Goal: Task Accomplishment & Management: Use online tool/utility

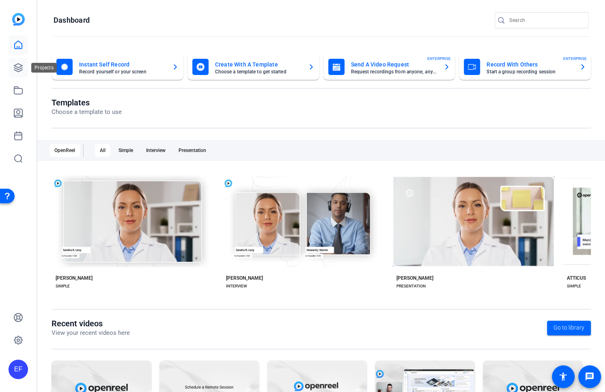
click at [22, 67] on icon at bounding box center [18, 68] width 8 height 8
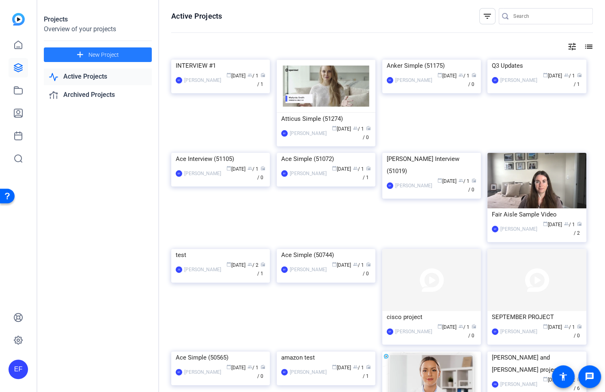
click at [97, 58] on span "New Project" at bounding box center [103, 55] width 30 height 9
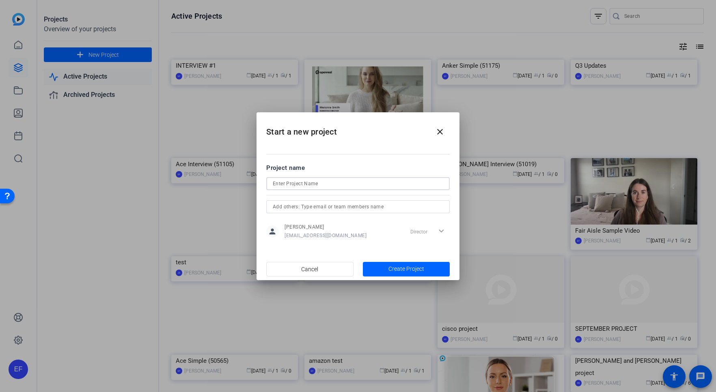
click at [335, 185] on input at bounding box center [358, 184] width 170 height 10
type input "interview with clayton"
click at [406, 267] on span "Create Project" at bounding box center [406, 269] width 36 height 9
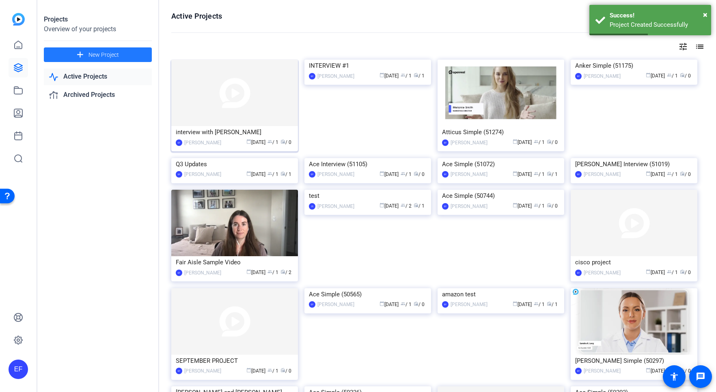
click at [221, 135] on div "interview with clayton" at bounding box center [235, 132] width 118 height 12
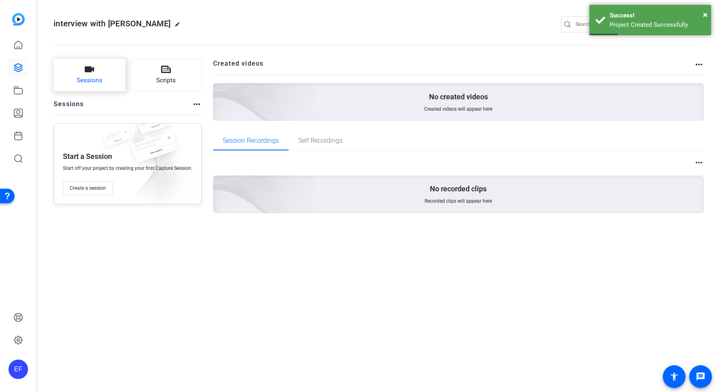
click at [81, 81] on span "Sessions" at bounding box center [90, 80] width 26 height 9
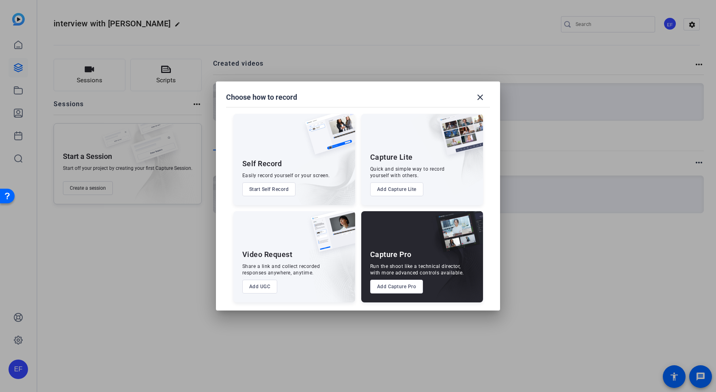
click at [258, 287] on button "Add UGC" at bounding box center [259, 287] width 35 height 14
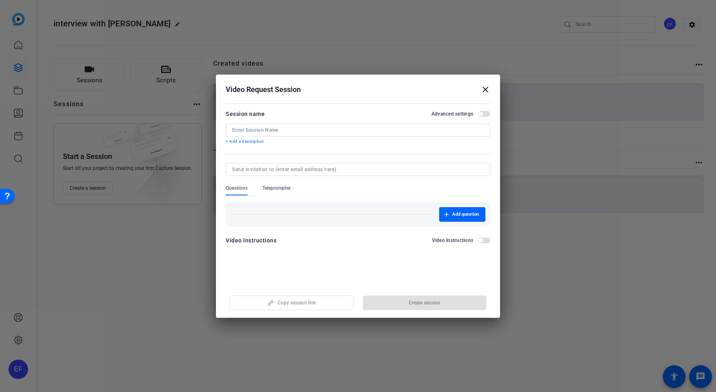
click at [282, 129] on input at bounding box center [357, 130] width 251 height 6
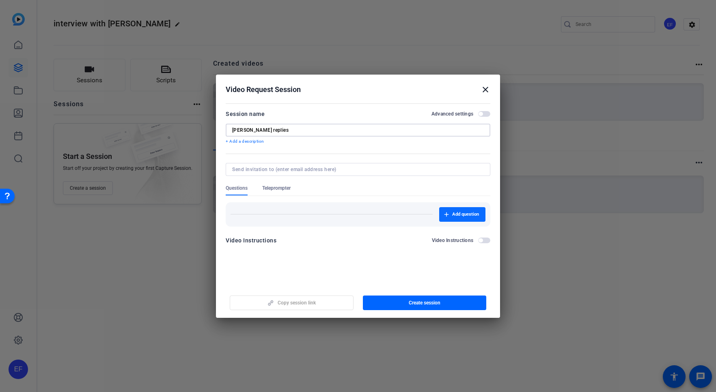
type input "[PERSON_NAME] replies"
click at [476, 208] on span "button" at bounding box center [462, 214] width 46 height 19
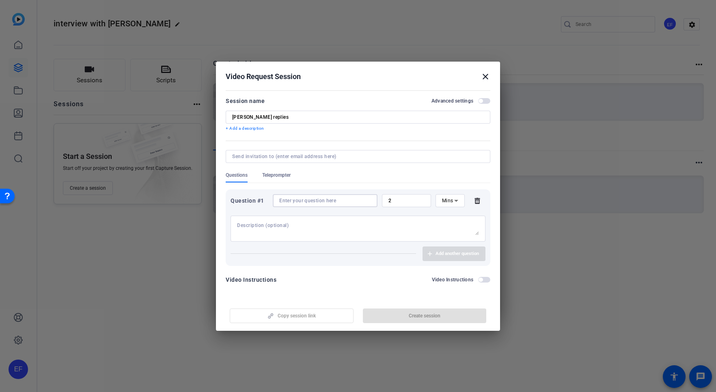
click at [301, 200] on input at bounding box center [325, 201] width 92 height 6
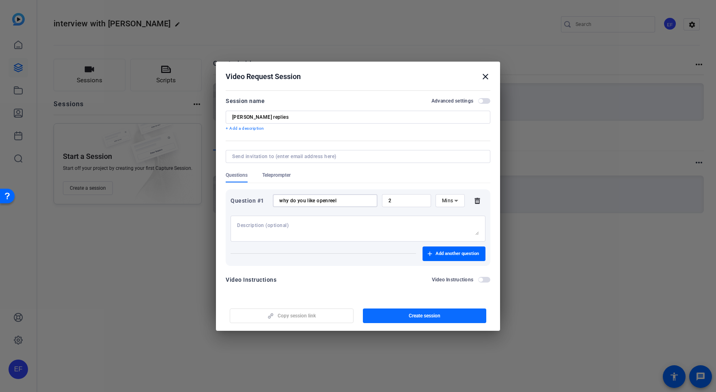
type input "why do you like openreel"
click at [410, 316] on span "Create session" at bounding box center [424, 316] width 32 height 6
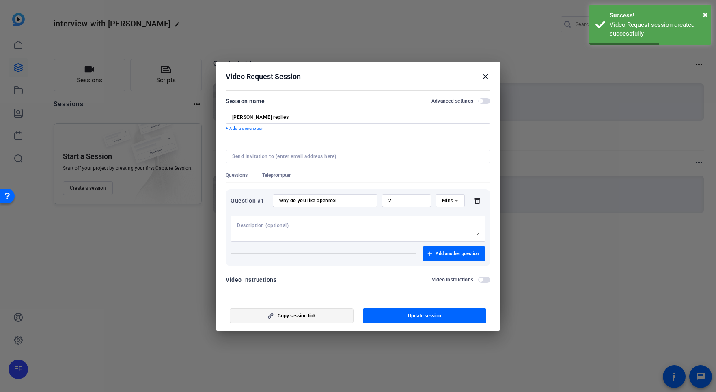
click at [292, 318] on span "Copy session link" at bounding box center [296, 316] width 38 height 6
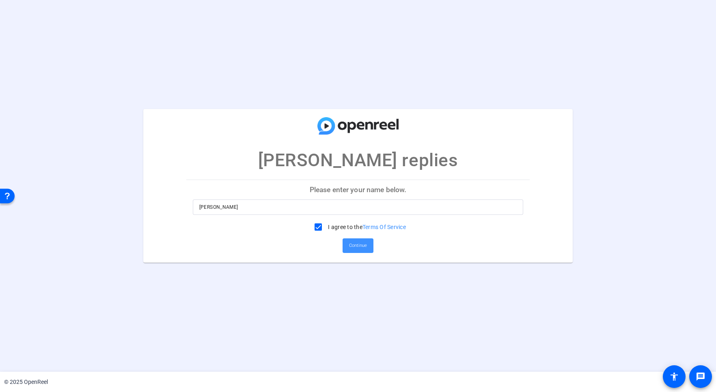
click at [359, 244] on span "Continue" at bounding box center [358, 246] width 18 height 12
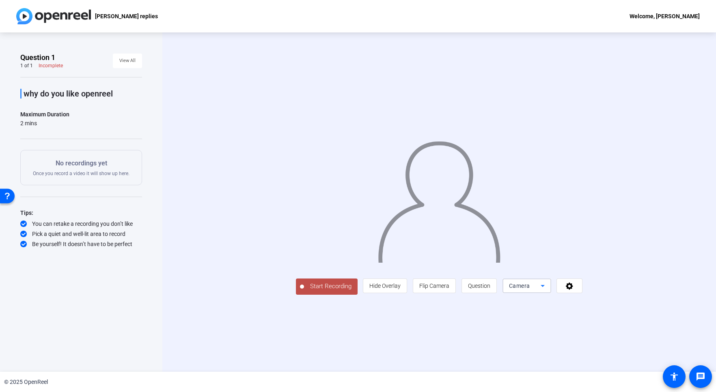
click at [540, 291] on div "Camera" at bounding box center [525, 286] width 32 height 10
click at [244, 334] on div at bounding box center [358, 196] width 716 height 392
click at [304, 291] on span "Start Recording" at bounding box center [331, 286] width 54 height 9
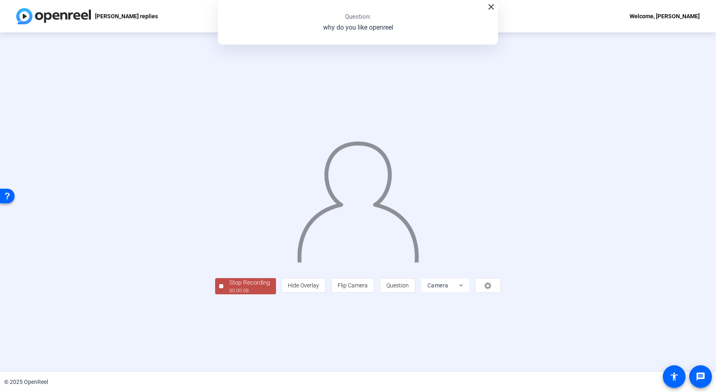
click at [166, 341] on div "Stop Recording 00:00:08 person Hide Overlay flip Flip Camera question_mark Ques…" at bounding box center [358, 202] width 716 height 340
click at [229, 294] on div "00:00:08" at bounding box center [249, 290] width 41 height 7
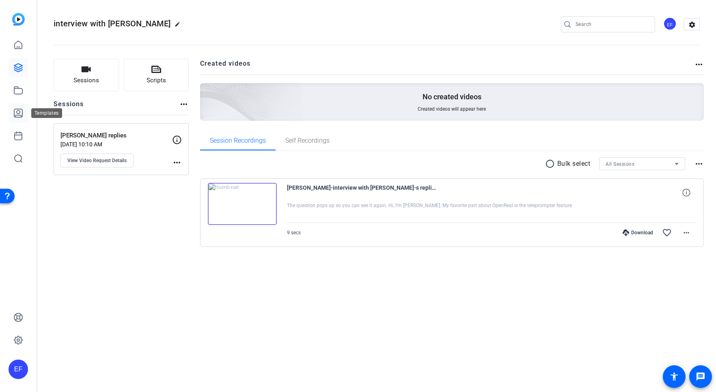
click at [21, 112] on icon at bounding box center [18, 113] width 10 height 10
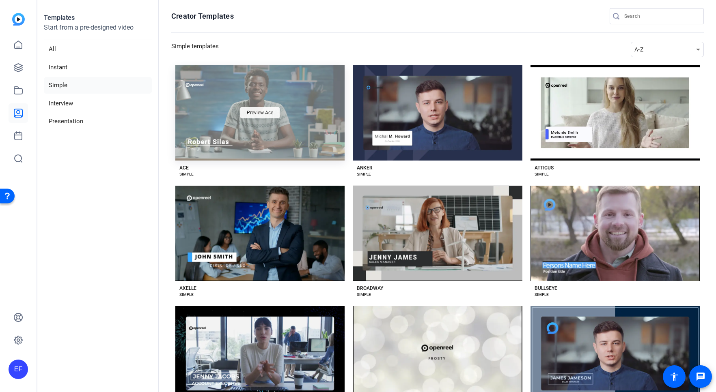
click at [264, 115] on div "Preview Ace" at bounding box center [259, 112] width 39 height 11
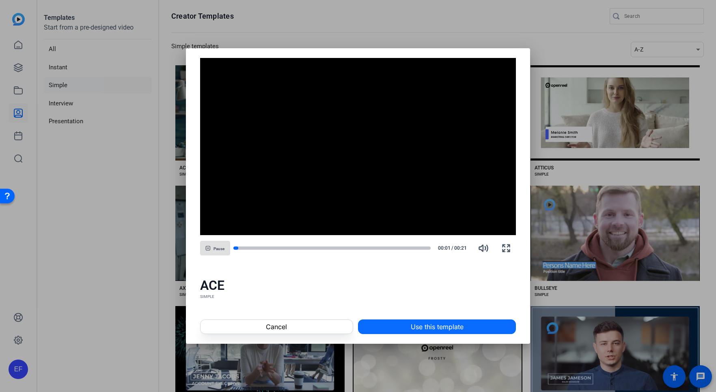
click at [453, 329] on span "Use this template" at bounding box center [437, 327] width 53 height 10
